Goal: Consume media (video, audio)

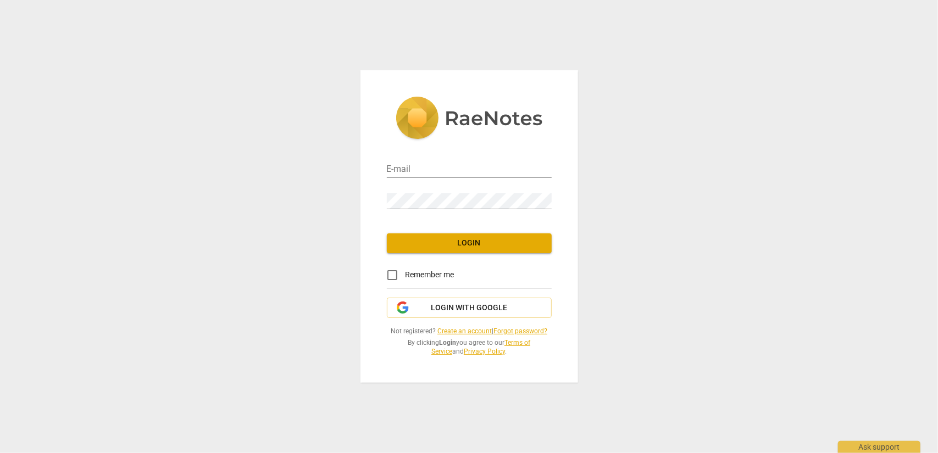
type input "[EMAIL_ADDRESS][DOMAIN_NAME]"
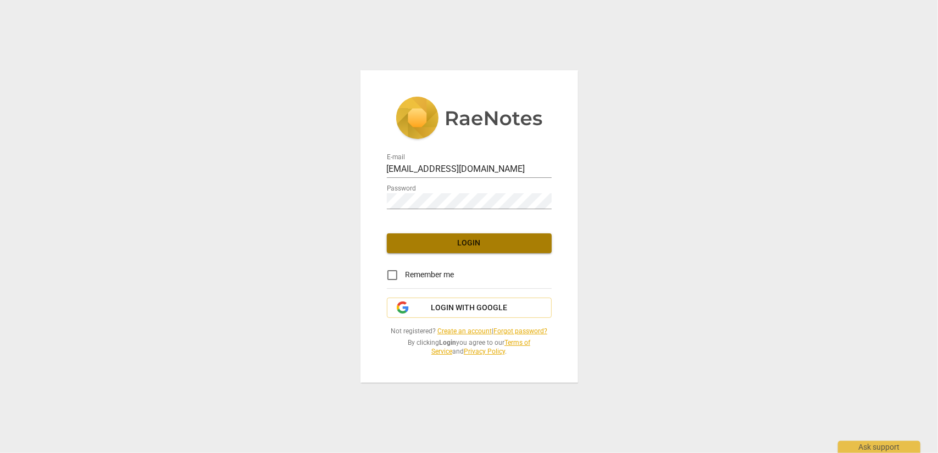
click at [491, 240] on span "Login" at bounding box center [469, 243] width 147 height 11
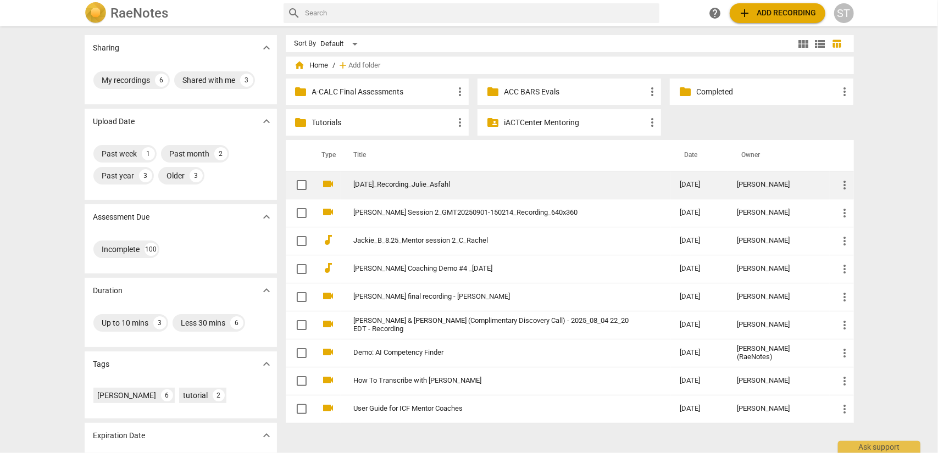
click at [452, 179] on td "[DATE]_Recording_Julie_Asfahl" at bounding box center [506, 185] width 331 height 28
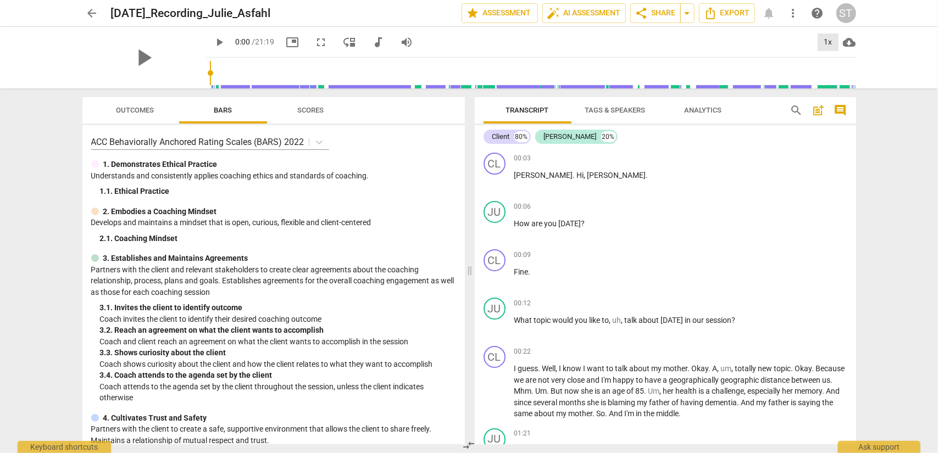
click at [827, 44] on div "1x" at bounding box center [828, 43] width 21 height 18
click at [822, 87] on li "1.25x" at bounding box center [836, 85] width 37 height 21
click at [213, 45] on span "play_arrow" at bounding box center [219, 42] width 13 height 13
click at [210, 51] on button "pause" at bounding box center [220, 42] width 20 height 20
click at [213, 41] on span "play_arrow" at bounding box center [219, 42] width 13 height 13
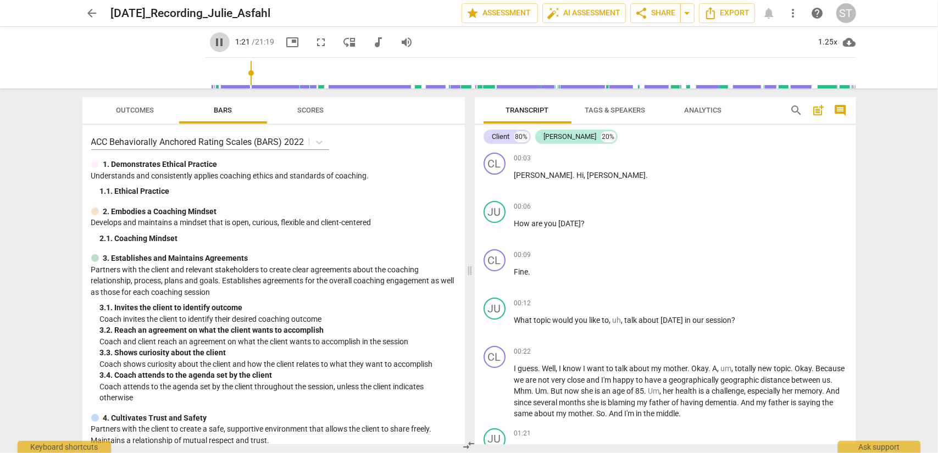
click at [213, 41] on span "pause" at bounding box center [219, 42] width 13 height 13
click at [213, 42] on span "play_arrow" at bounding box center [219, 42] width 13 height 13
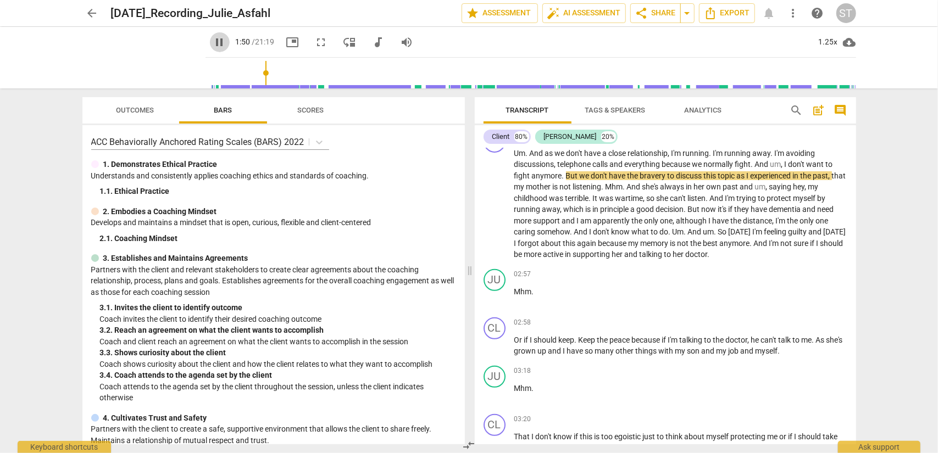
click at [213, 42] on span "pause" at bounding box center [219, 42] width 13 height 13
click at [213, 42] on span "play_arrow" at bounding box center [219, 42] width 13 height 13
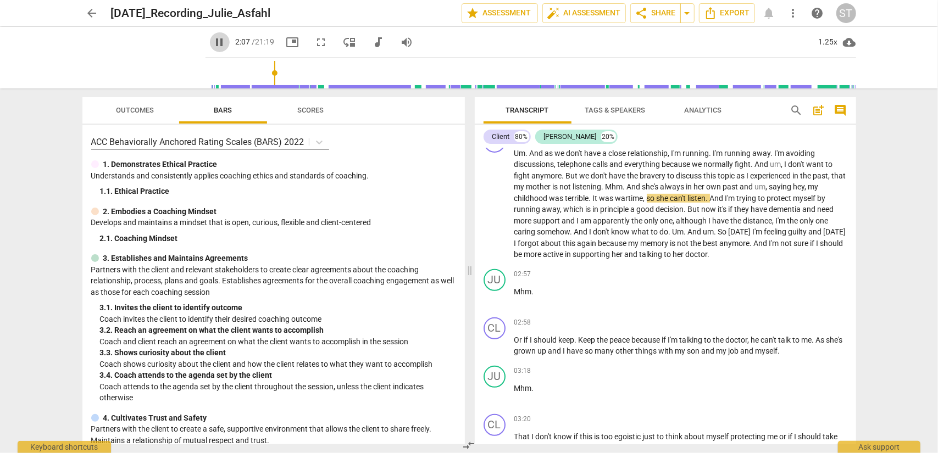
click at [213, 42] on span "pause" at bounding box center [219, 42] width 13 height 13
click at [213, 43] on span "play_arrow" at bounding box center [219, 42] width 13 height 13
click at [213, 43] on span "pause" at bounding box center [219, 42] width 13 height 13
click at [213, 41] on span "play_arrow" at bounding box center [219, 42] width 13 height 13
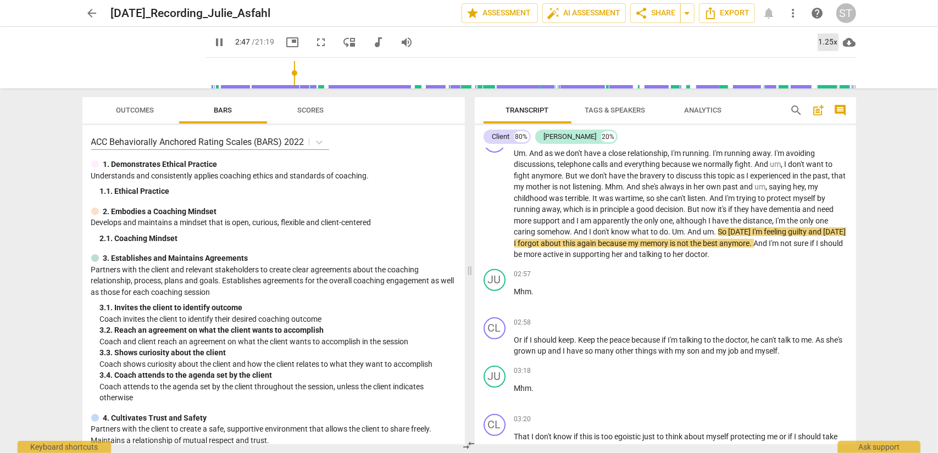
click at [823, 40] on div "1.25x" at bounding box center [828, 43] width 21 height 18
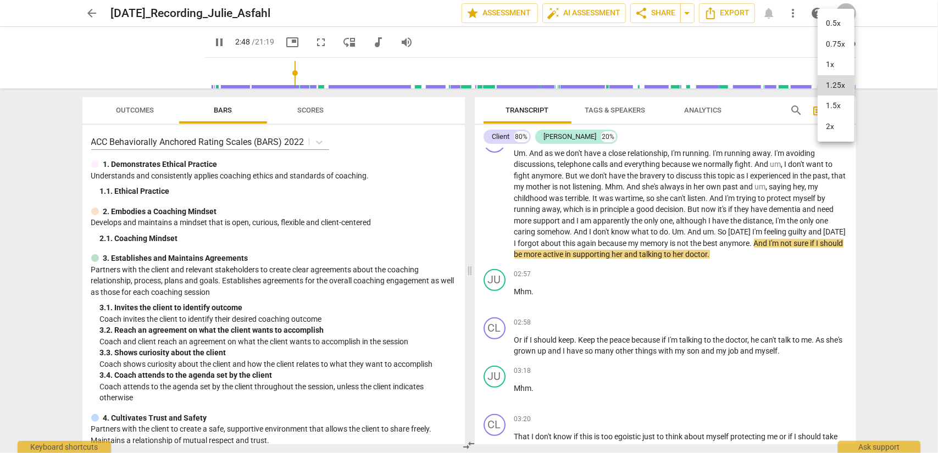
click at [823, 70] on li "1x" at bounding box center [836, 64] width 37 height 21
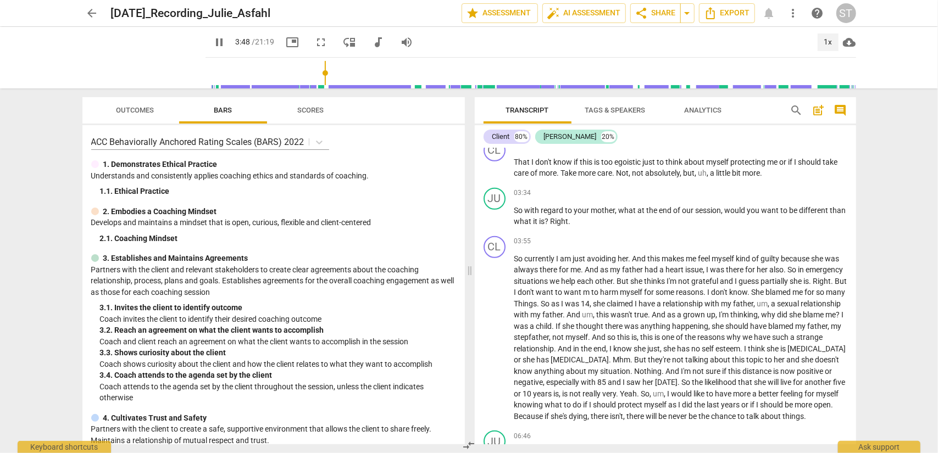
scroll to position [676, 0]
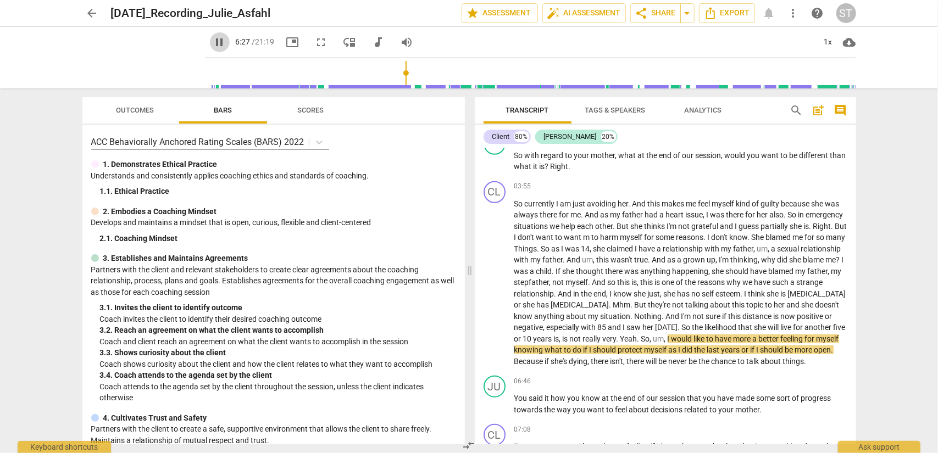
click at [213, 38] on span "pause" at bounding box center [219, 42] width 13 height 13
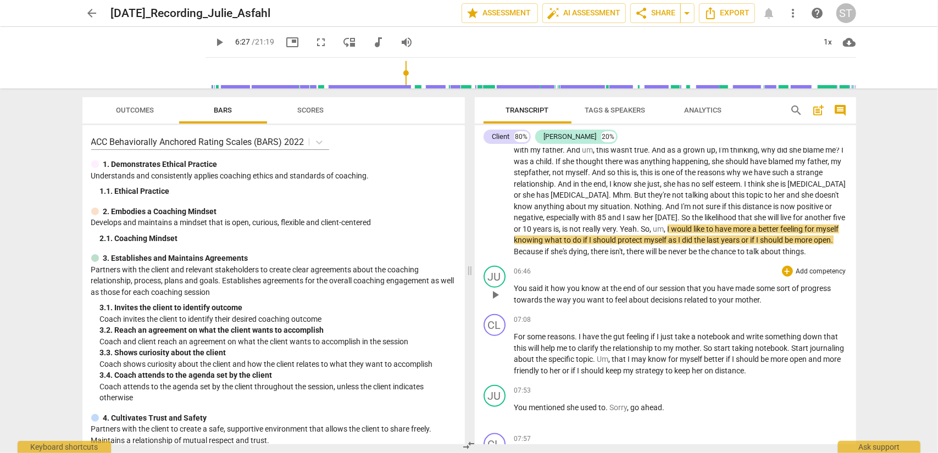
scroll to position [841, 0]
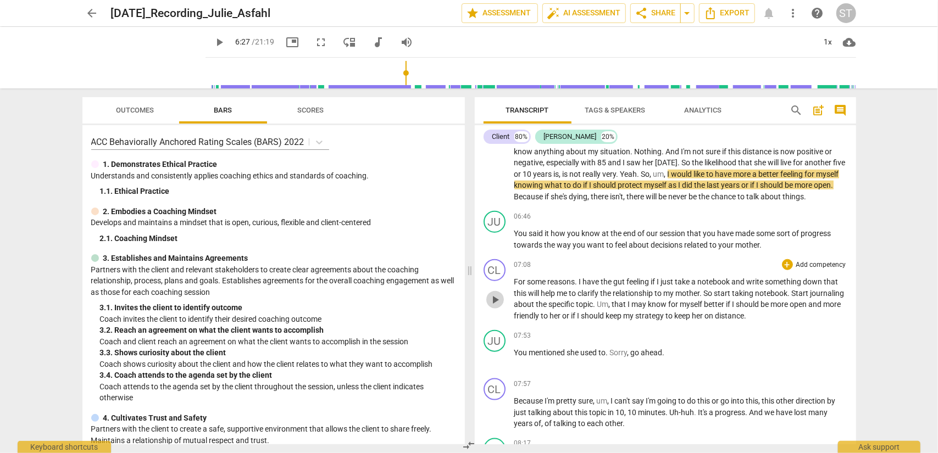
click at [495, 307] on span "play_arrow" at bounding box center [495, 300] width 13 height 13
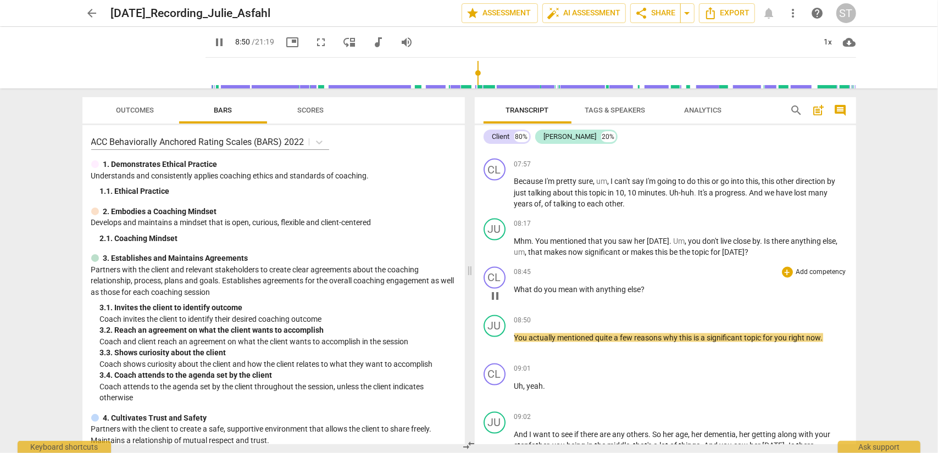
scroll to position [1116, 0]
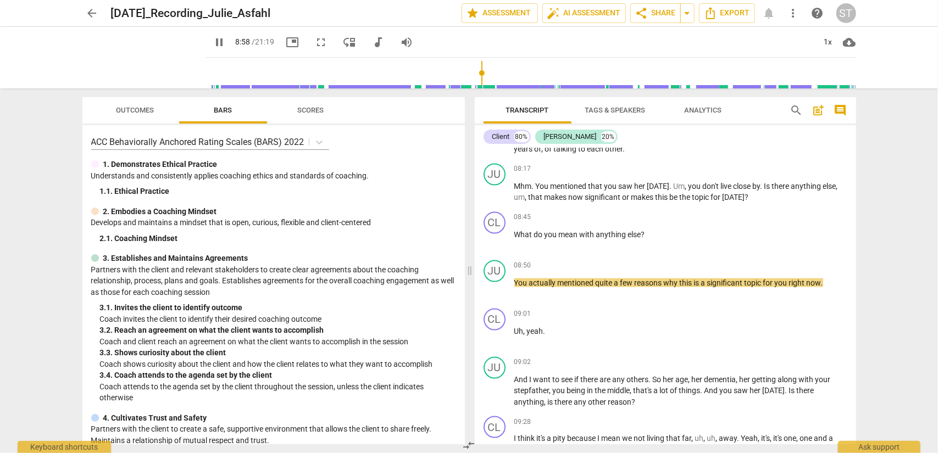
click at [213, 42] on span "pause" at bounding box center [219, 42] width 13 height 13
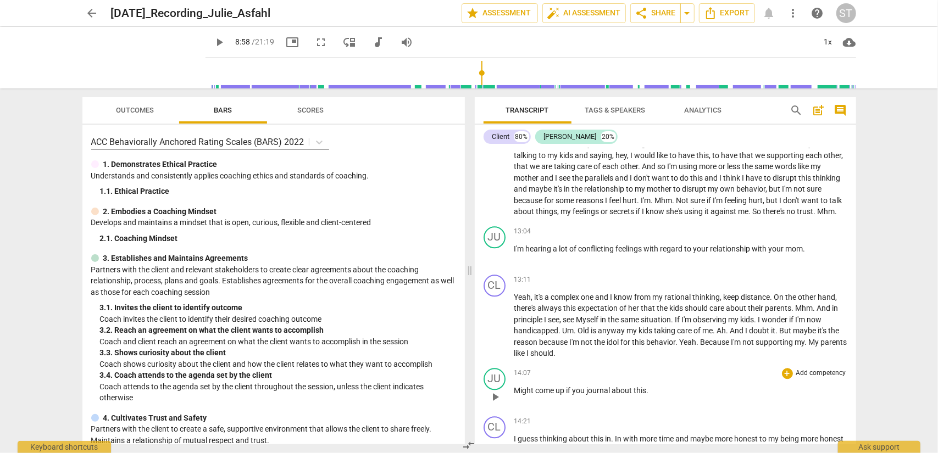
scroll to position [1869, 0]
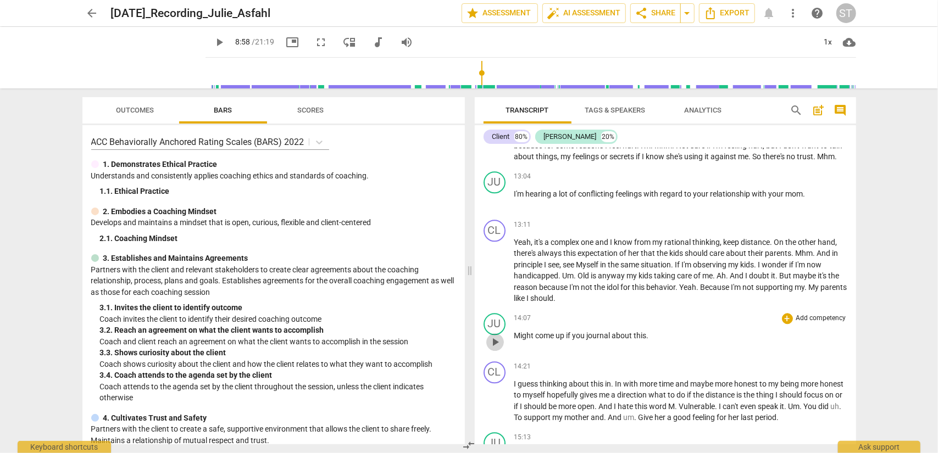
click at [495, 349] on span "play_arrow" at bounding box center [495, 342] width 13 height 13
click at [496, 349] on span "pause" at bounding box center [495, 342] width 13 height 13
type input "857"
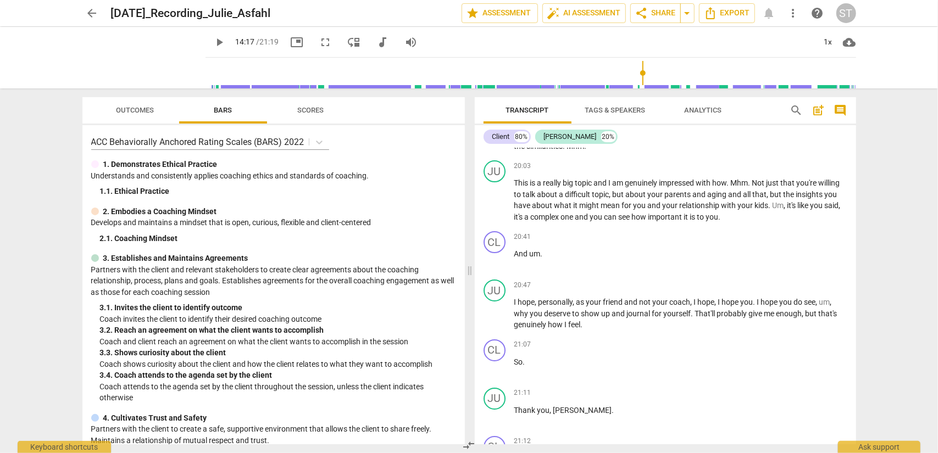
scroll to position [2693, 0]
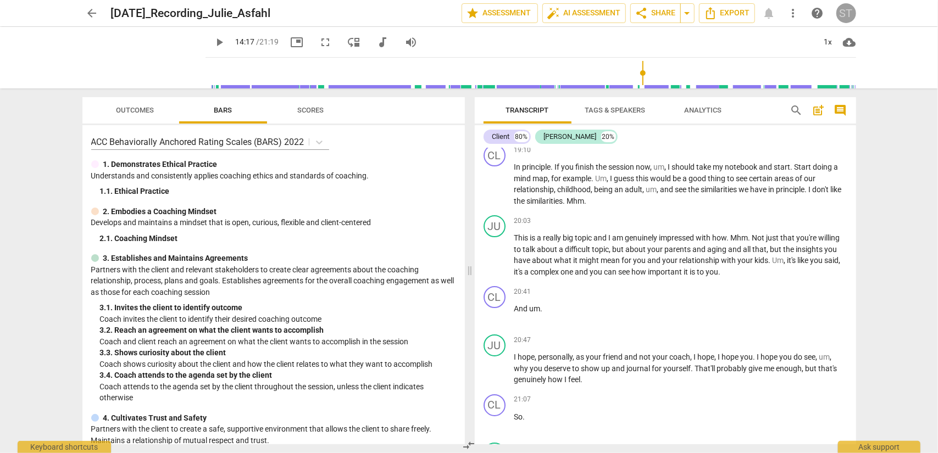
click at [843, 15] on div "ST" at bounding box center [847, 13] width 20 height 20
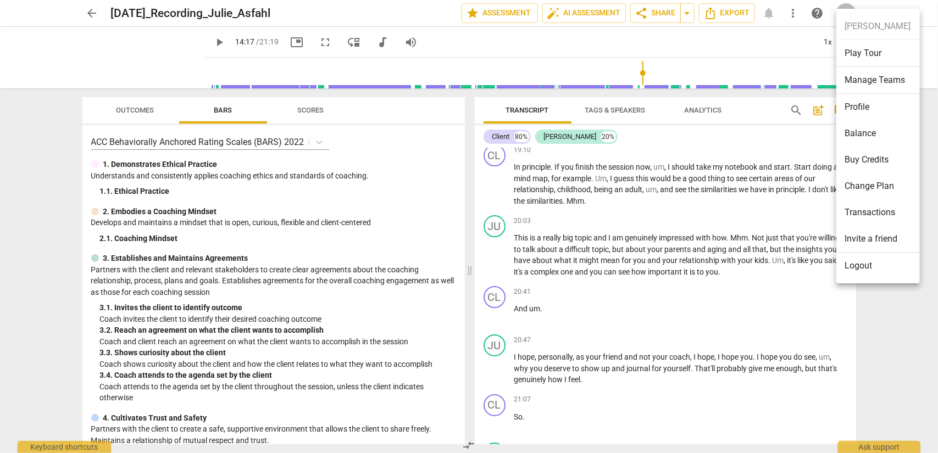
click at [864, 266] on li "Logout" at bounding box center [879, 266] width 84 height 26
